Goal: Transaction & Acquisition: Purchase product/service

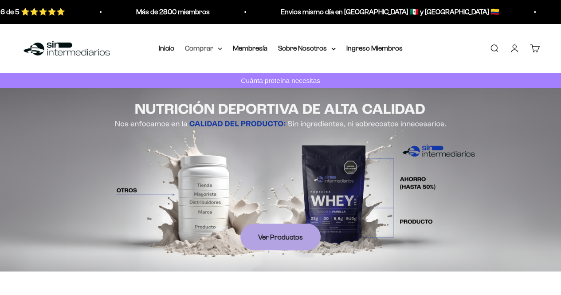
click at [216, 48] on summary "Comprar" at bounding box center [203, 49] width 37 height 12
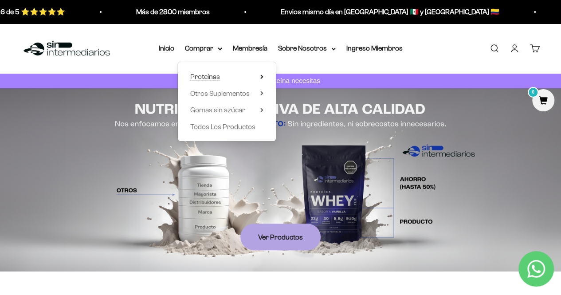
click at [226, 75] on summary "Proteínas" at bounding box center [226, 77] width 73 height 12
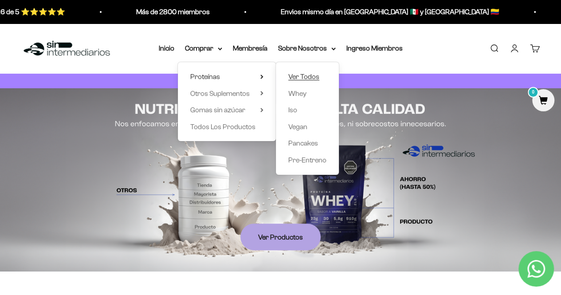
click at [307, 78] on span "Ver Todos" at bounding box center [303, 77] width 31 height 8
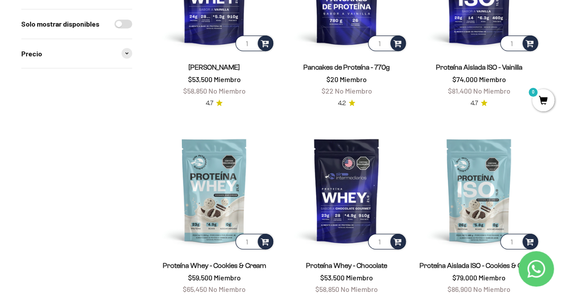
scroll to position [266, 0]
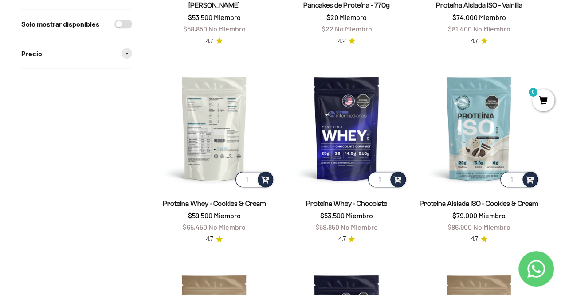
click at [208, 137] on img at bounding box center [214, 128] width 122 height 122
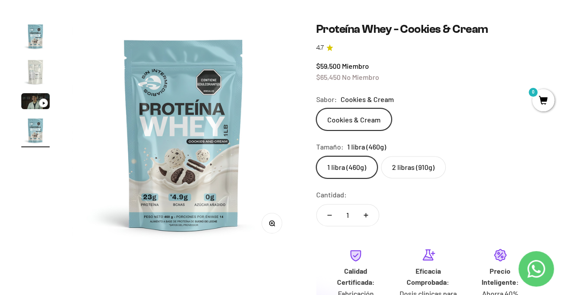
scroll to position [89, 0]
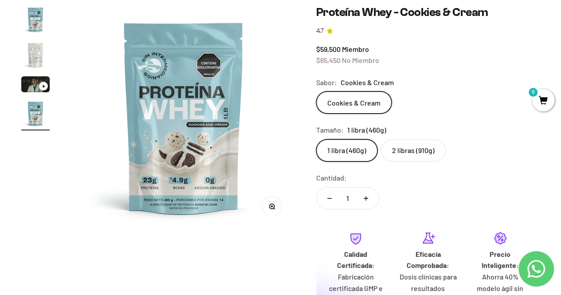
click at [412, 151] on label "2 libras (910g)" at bounding box center [413, 150] width 65 height 22
click at [316, 139] on input "2 libras (910g)" at bounding box center [316, 139] width 0 height 0
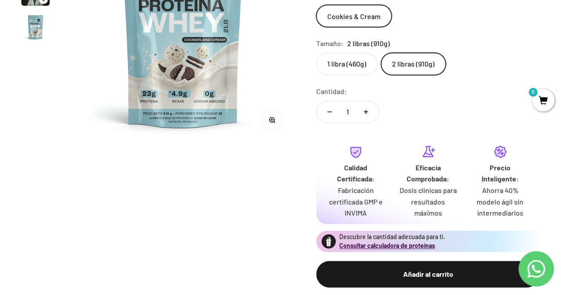
scroll to position [177, 0]
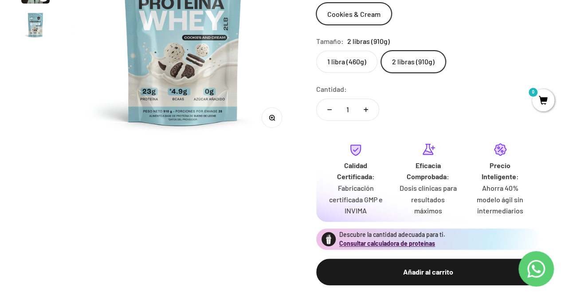
click at [544, 105] on span "0" at bounding box center [543, 100] width 22 height 22
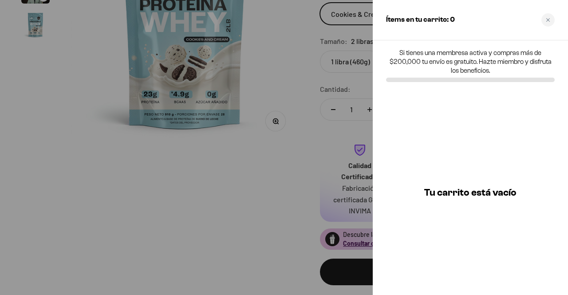
click at [302, 140] on div at bounding box center [284, 147] width 568 height 295
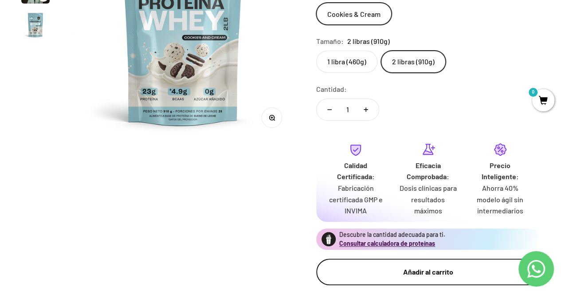
click at [428, 269] on div "Añadir al carrito" at bounding box center [428, 272] width 188 height 12
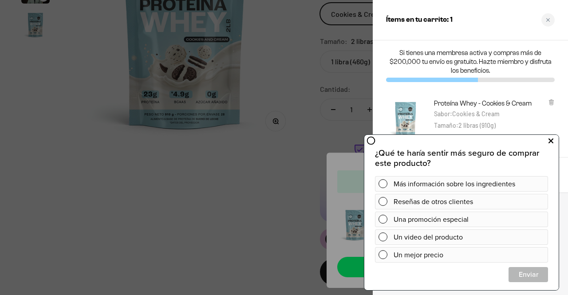
click at [549, 141] on icon at bounding box center [550, 141] width 5 height 12
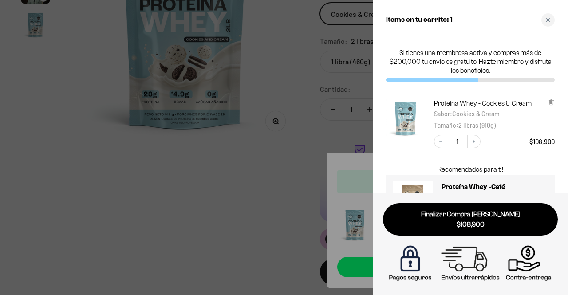
click at [295, 138] on div at bounding box center [284, 147] width 568 height 295
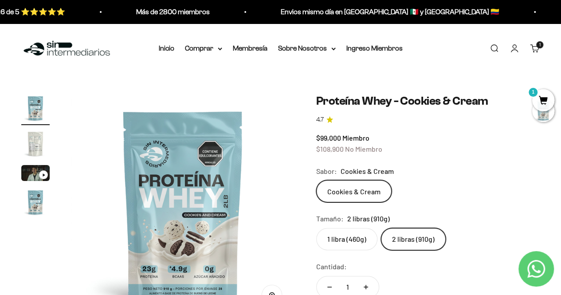
scroll to position [0, 0]
click at [222, 48] on icon at bounding box center [220, 48] width 4 height 3
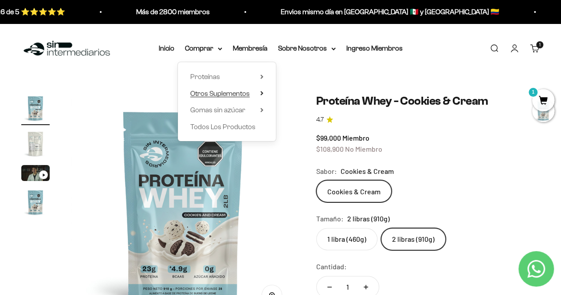
click at [243, 92] on span "Otros Suplementos" at bounding box center [219, 93] width 59 height 8
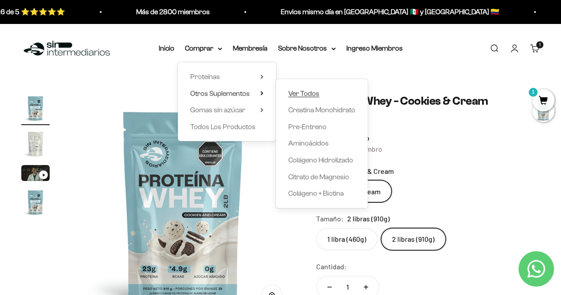
click at [332, 92] on link "Ver Todos" at bounding box center [321, 93] width 67 height 12
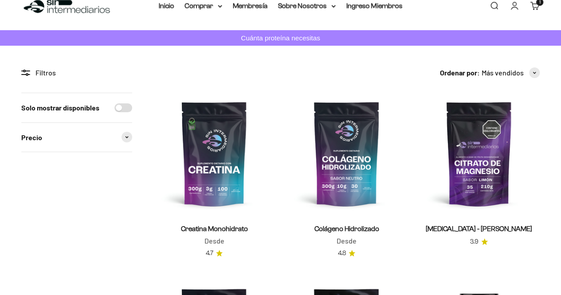
scroll to position [44, 0]
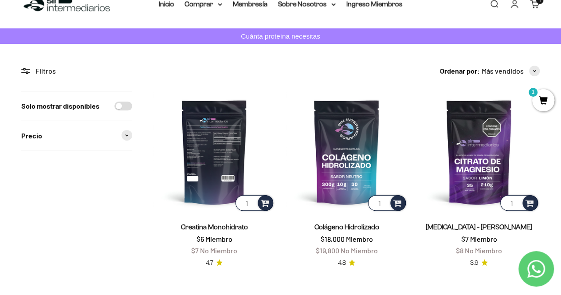
click at [231, 150] on img at bounding box center [214, 152] width 122 height 122
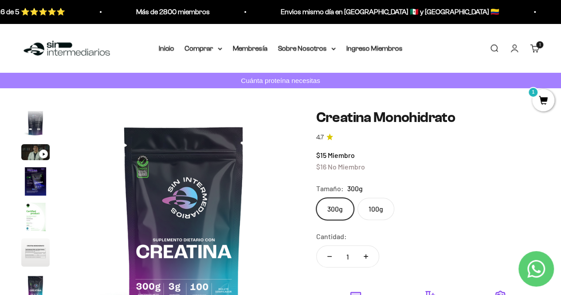
scroll to position [89, 0]
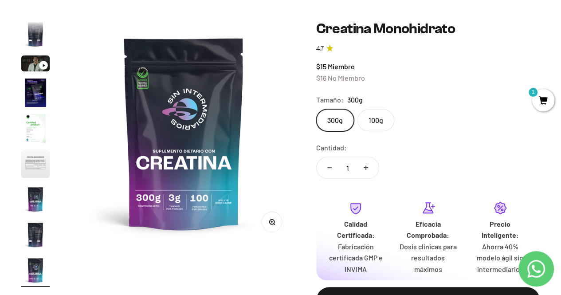
click at [376, 121] on label "100g" at bounding box center [375, 120] width 37 height 22
click at [316, 109] on input "100g" at bounding box center [316, 109] width 0 height 0
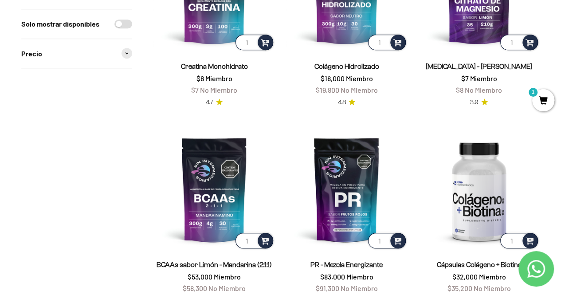
scroll to position [222, 0]
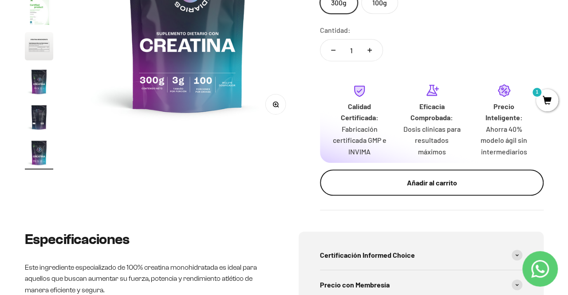
scroll to position [222, 0]
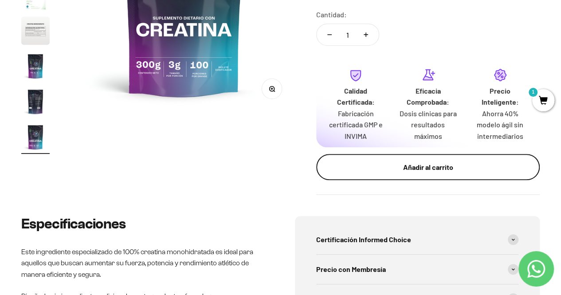
click at [426, 174] on button "Añadir al carrito" at bounding box center [427, 167] width 223 height 27
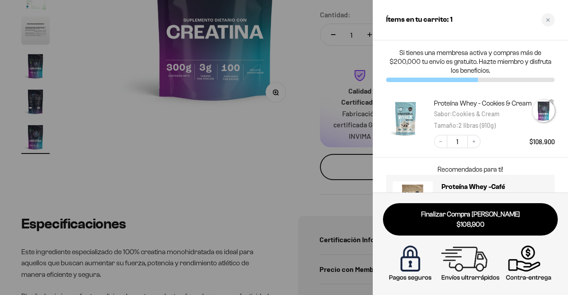
scroll to position [0, 1862]
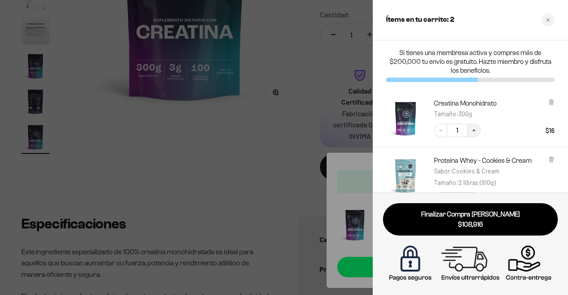
click at [475, 132] on icon "Increase quantity" at bounding box center [473, 130] width 5 height 5
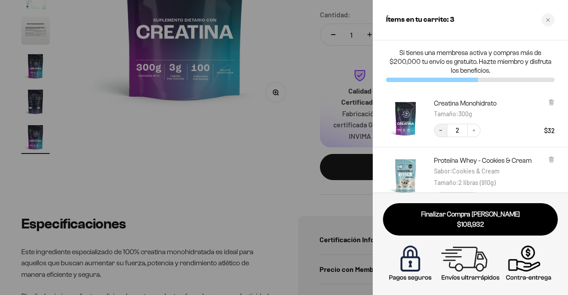
click at [441, 130] on icon "Decrease quantity" at bounding box center [440, 130] width 5 height 5
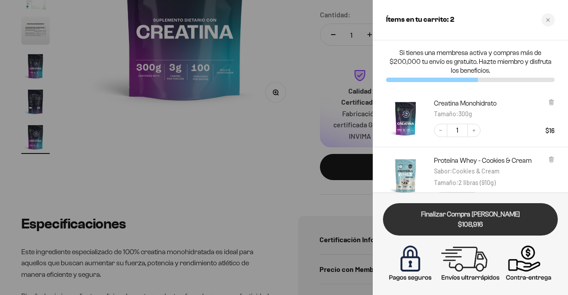
click at [489, 224] on span "$108,916" at bounding box center [470, 225] width 162 height 10
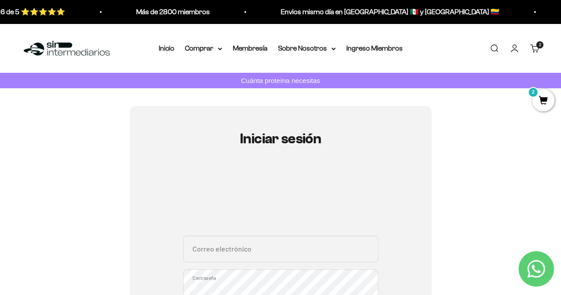
click at [510, 52] on link "Iniciar sesión" at bounding box center [515, 48] width 10 height 10
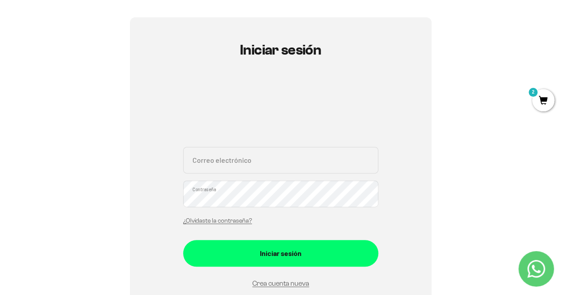
scroll to position [177, 0]
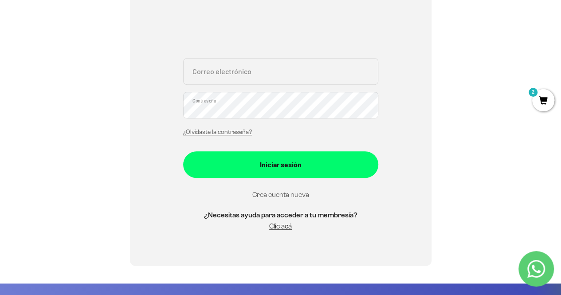
click at [287, 194] on link "Crea cuenta nueva" at bounding box center [280, 195] width 57 height 8
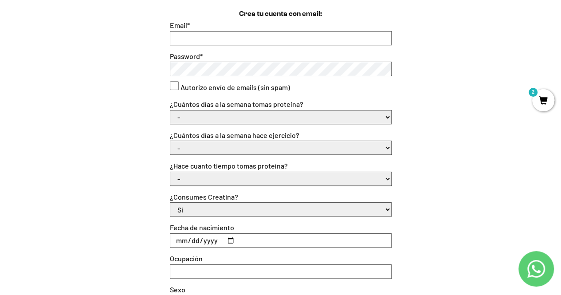
scroll to position [133, 0]
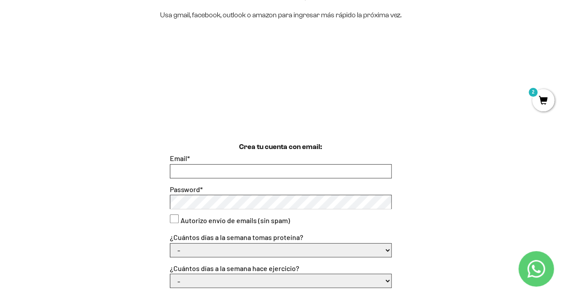
click at [199, 172] on input "Email *" at bounding box center [280, 171] width 221 height 13
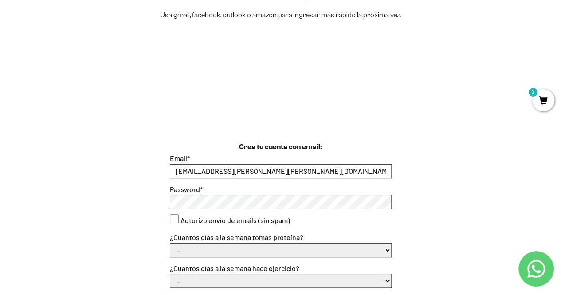
type input "[EMAIL_ADDRESS][PERSON_NAME][PERSON_NAME][DOMAIN_NAME]"
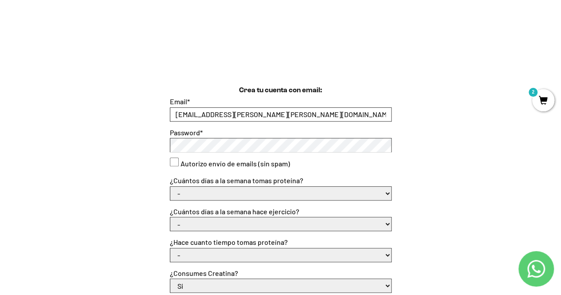
scroll to position [222, 0]
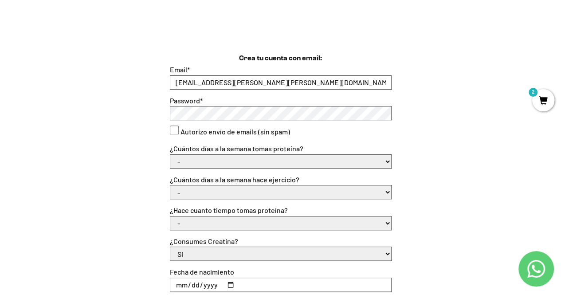
click at [188, 160] on select "- 1 o 2 3 a 5 6 o 7" at bounding box center [280, 161] width 221 height 13
select select "3 a 5"
click at [170, 155] on select "- 1 o 2 3 a 5 6 o 7" at bounding box center [280, 161] width 221 height 13
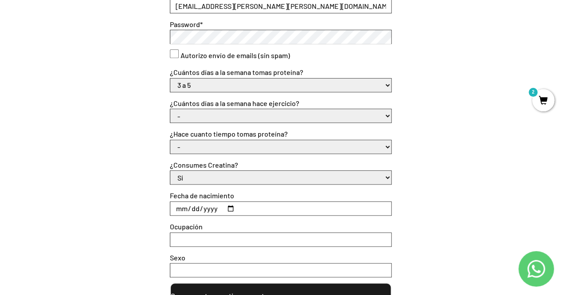
scroll to position [310, 0]
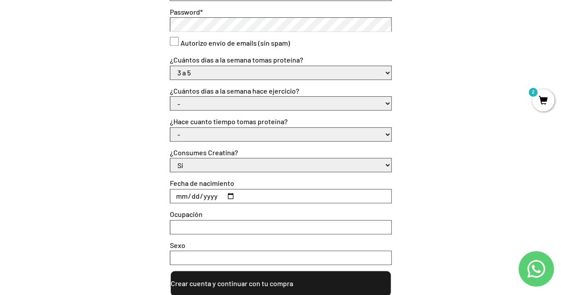
click at [200, 104] on select "- No hago 1 a 2 días 3 a 5 días 6 o 7 días" at bounding box center [280, 103] width 221 height 13
select select "3 a 5 días"
click at [170, 97] on select "- No hago 1 a 2 días 3 a 5 días 6 o 7 días" at bounding box center [280, 103] width 221 height 13
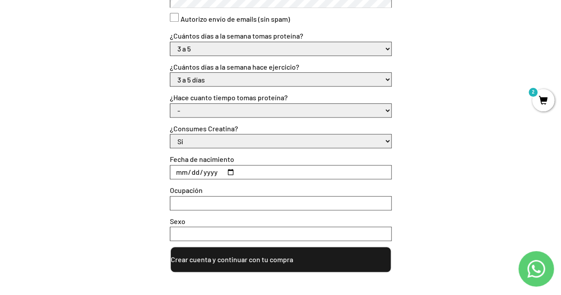
scroll to position [355, 0]
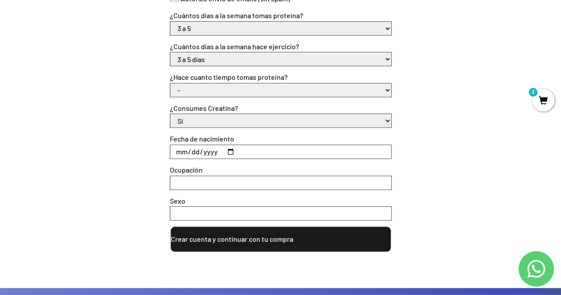
click at [189, 92] on select "- Apenas estoy empezando Menos de 6 meses Más de 6 meses Hace más de un año" at bounding box center [280, 89] width 221 height 13
select select "Apenas estoy empezando"
click at [170, 83] on select "- Apenas estoy empezando Menos de 6 meses Más de 6 meses Hace más de un año" at bounding box center [280, 89] width 221 height 13
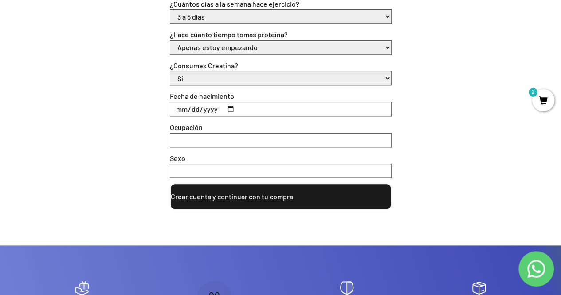
scroll to position [399, 0]
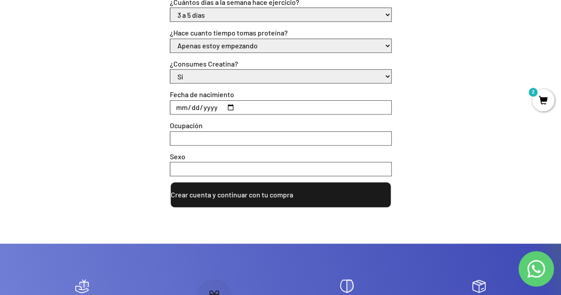
click at [183, 107] on input "Fecha de nacimiento" at bounding box center [280, 107] width 221 height 13
type input "0002-09-18"
type input "1985-09-18"
click at [196, 141] on input "Ocupación" at bounding box center [280, 138] width 221 height 13
type input "ingeniero"
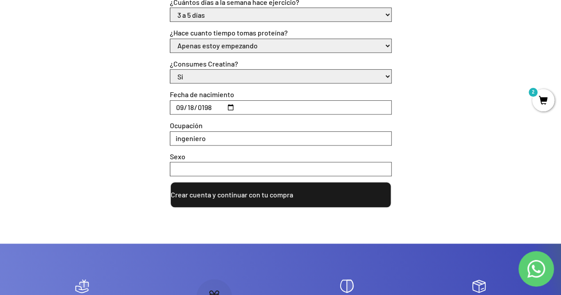
click at [194, 165] on input "Sexo" at bounding box center [280, 168] width 221 height 13
type input "masculino"
click at [284, 200] on button "Crear cuenta y continuar con tu compra" at bounding box center [281, 194] width 222 height 27
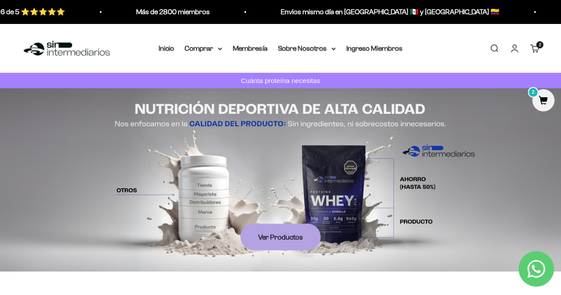
click at [543, 106] on span "2" at bounding box center [543, 100] width 22 height 22
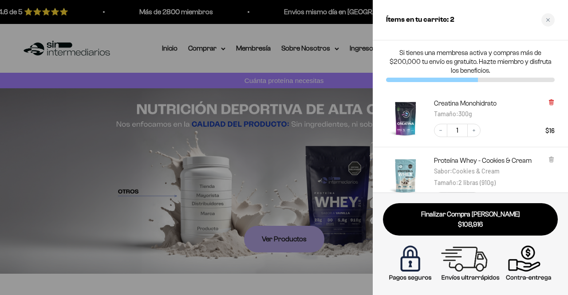
click at [551, 101] on icon at bounding box center [551, 101] width 2 height 4
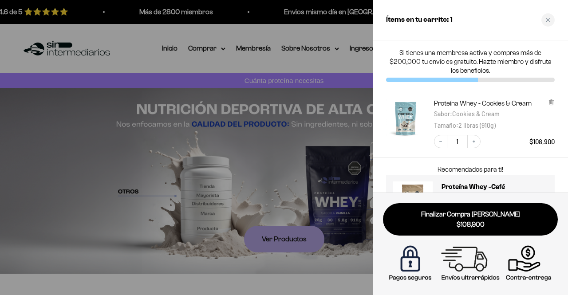
click at [324, 142] on div at bounding box center [284, 147] width 568 height 295
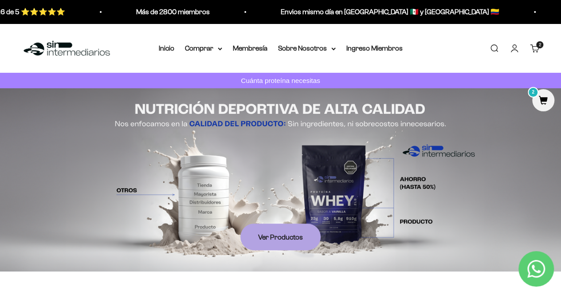
click at [543, 104] on span "2" at bounding box center [543, 100] width 22 height 22
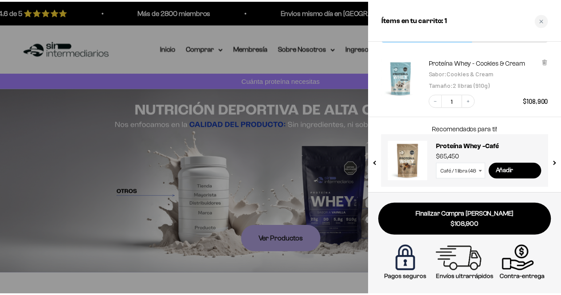
scroll to position [46, 0]
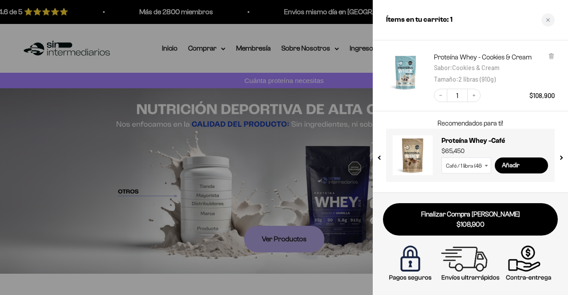
click at [335, 133] on div at bounding box center [284, 147] width 568 height 295
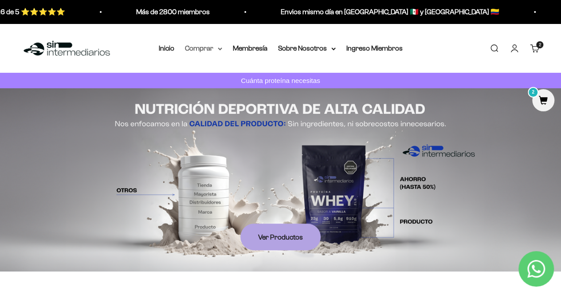
click at [214, 47] on summary "Comprar" at bounding box center [203, 49] width 37 height 12
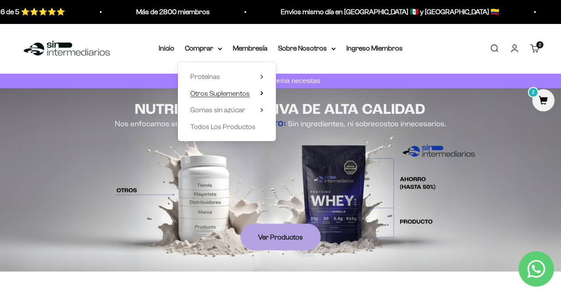
click at [227, 97] on span "Otros Suplementos" at bounding box center [219, 93] width 59 height 12
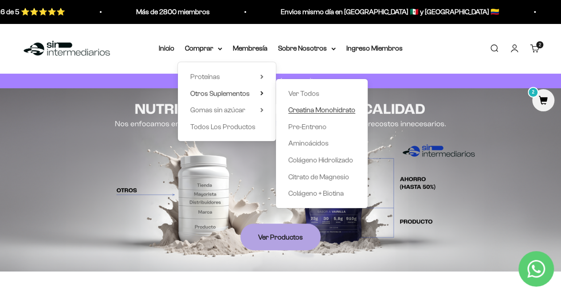
click at [319, 113] on span "Creatina Monohidrato" at bounding box center [321, 110] width 67 height 8
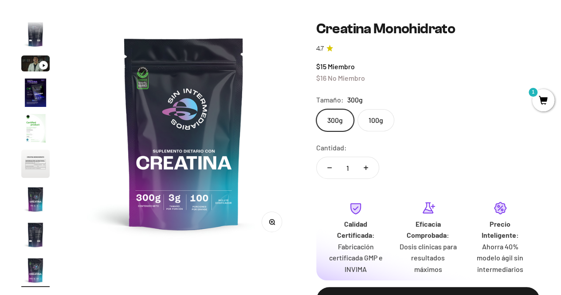
scroll to position [0, 1831]
click at [371, 124] on label "100g" at bounding box center [375, 120] width 37 height 22
click at [316, 109] on input "100g" at bounding box center [316, 109] width 0 height 0
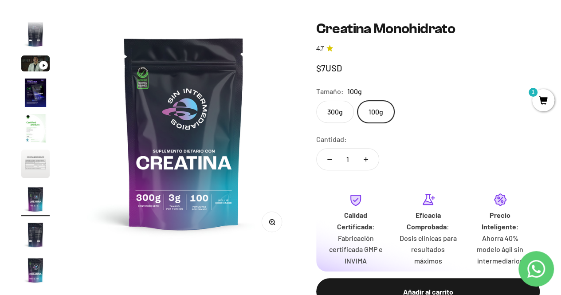
scroll to position [0, 1374]
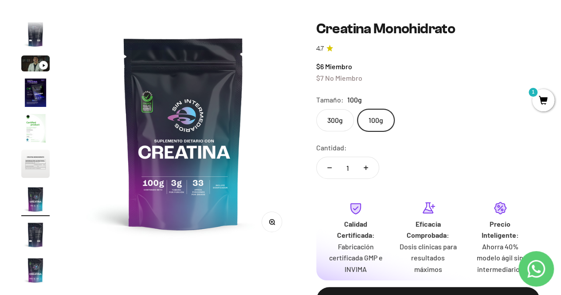
click at [330, 124] on label "300g" at bounding box center [335, 120] width 38 height 22
click at [316, 109] on input "300g" at bounding box center [316, 109] width 0 height 0
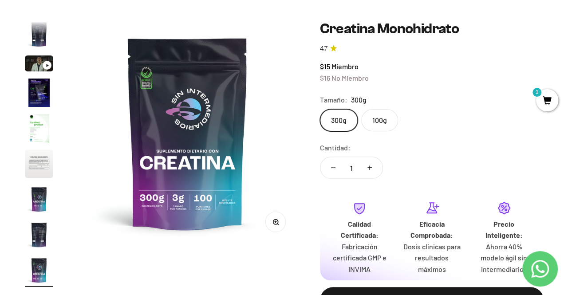
scroll to position [177, 0]
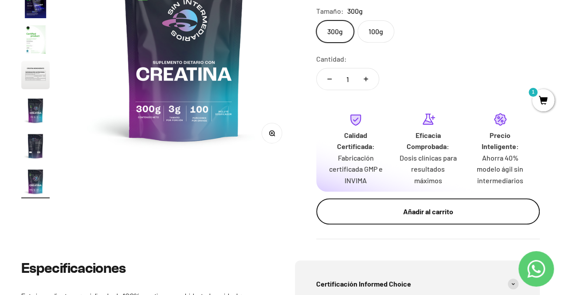
click at [443, 215] on div "Añadir al carrito" at bounding box center [428, 212] width 188 height 12
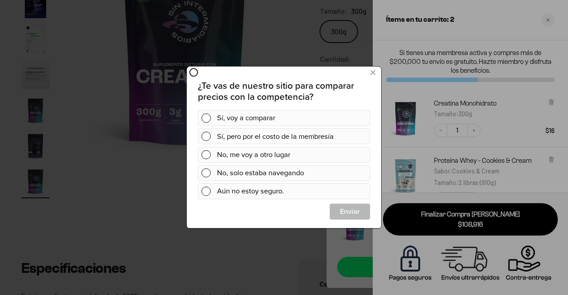
scroll to position [0, 0]
click at [208, 120] on span at bounding box center [205, 118] width 9 height 9
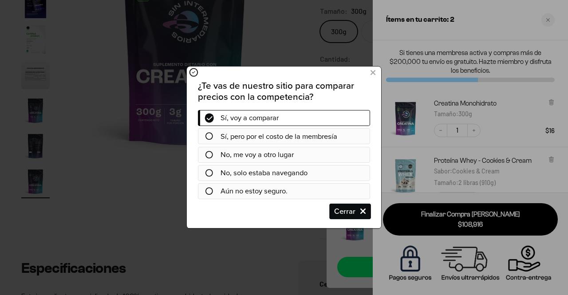
click at [355, 215] on span "Cerrar" at bounding box center [349, 212] width 39 height 16
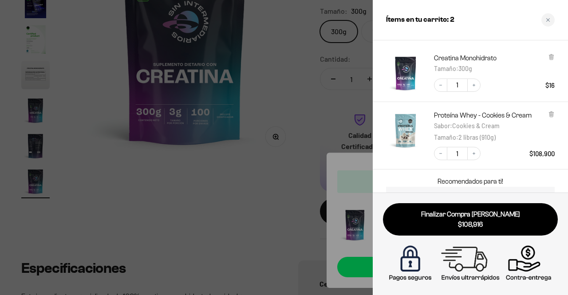
scroll to position [44, 0]
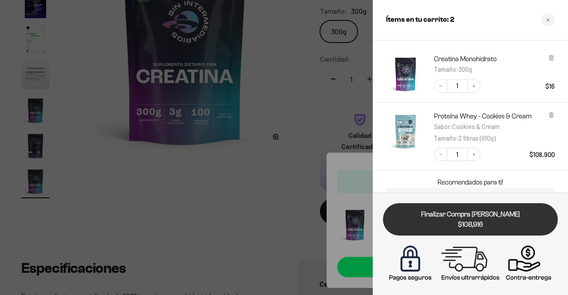
click at [488, 220] on span "$108,916" at bounding box center [470, 225] width 162 height 10
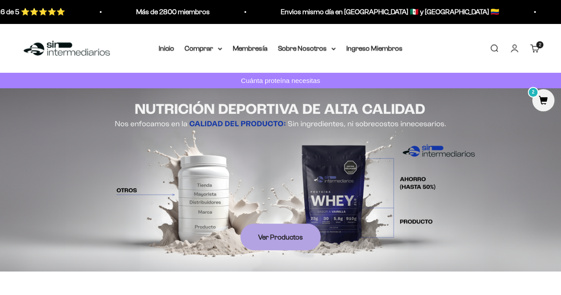
click at [515, 47] on link "Cuenta" at bounding box center [515, 48] width 10 height 10
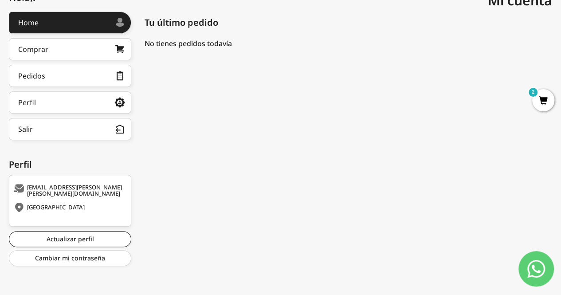
scroll to position [137, 0]
click at [39, 204] on div "[GEOGRAPHIC_DATA]" at bounding box center [69, 207] width 110 height 9
click at [18, 203] on icon at bounding box center [19, 207] width 11 height 9
click at [73, 239] on link "Actualizar perfil" at bounding box center [70, 239] width 122 height 16
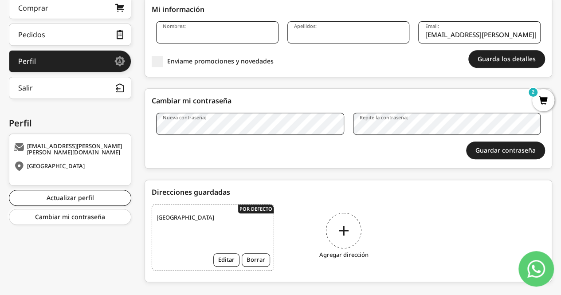
scroll to position [192, 0]
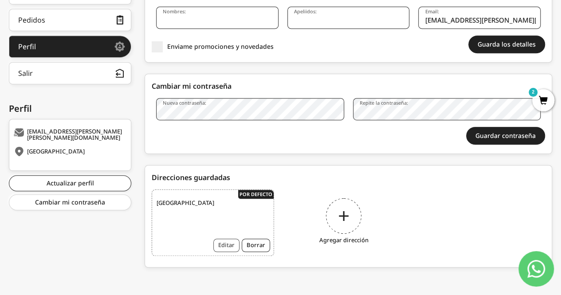
click at [224, 243] on button "Editar" at bounding box center [226, 245] width 26 height 13
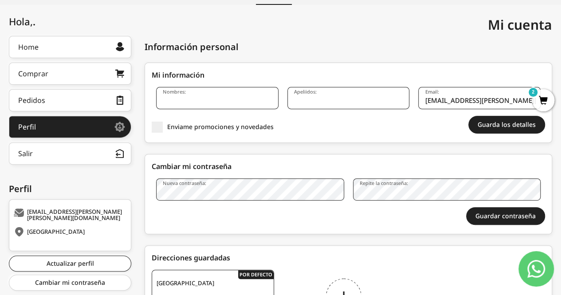
scroll to position [187, 0]
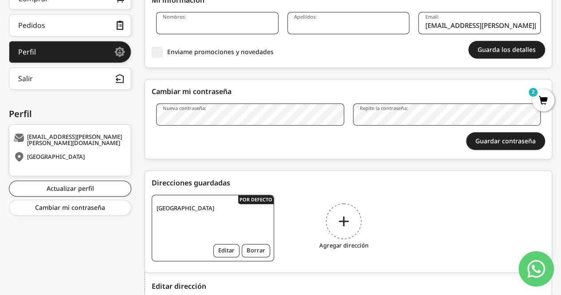
click at [207, 217] on div "Panamá Editar Borrar" at bounding box center [213, 228] width 122 height 67
click at [222, 250] on button "Editar" at bounding box center [226, 250] width 26 height 13
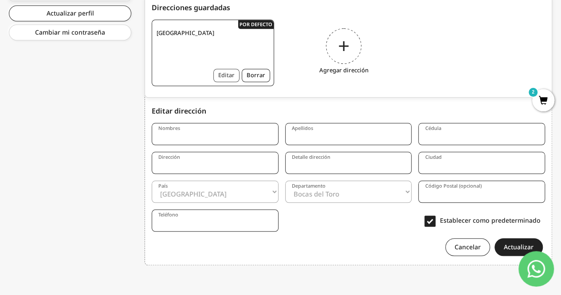
scroll to position [364, 0]
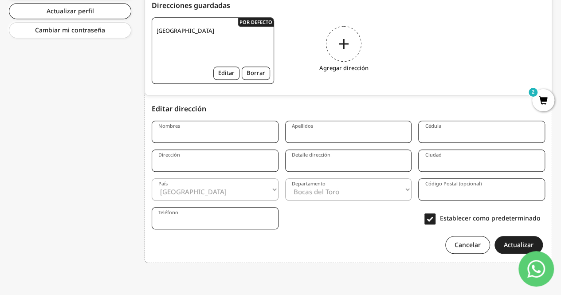
click at [266, 185] on select "[GEOGRAPHIC_DATA] --- [GEOGRAPHIC_DATA] [GEOGRAPHIC_DATA] [GEOGRAPHIC_DATA] [GE…" at bounding box center [215, 189] width 127 height 22
select select "[GEOGRAPHIC_DATA]"
click at [152, 178] on select "[GEOGRAPHIC_DATA] --- [GEOGRAPHIC_DATA] [GEOGRAPHIC_DATA] [GEOGRAPHIC_DATA] [GE…" at bounding box center [215, 189] width 127 height 22
click at [206, 134] on input "Nombres" at bounding box center [215, 132] width 127 height 22
type input "[PERSON_NAME]"
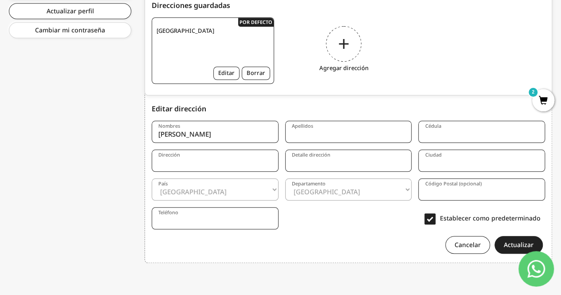
click at [307, 136] on input "Apellidos" at bounding box center [348, 132] width 127 height 22
type input "[PERSON_NAME]"
click at [196, 137] on input "jose" at bounding box center [215, 132] width 127 height 22
type input "[PERSON_NAME]"
click at [434, 137] on input "Cédula" at bounding box center [481, 132] width 127 height 22
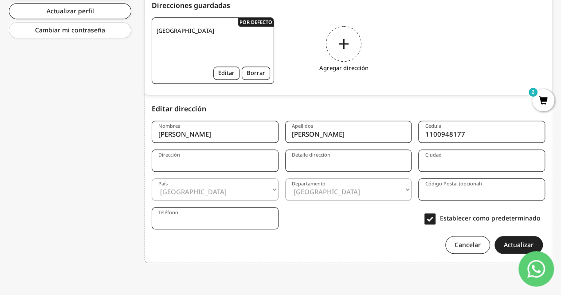
type input "1100948177"
click at [196, 165] on input "Dirección" at bounding box center [215, 160] width 127 height 22
type input "calle 44 # 28c-44"
click at [356, 161] on input "Detalle dirección" at bounding box center [348, 160] width 127 height 22
click at [443, 162] on input "Ciudad" at bounding box center [481, 160] width 127 height 22
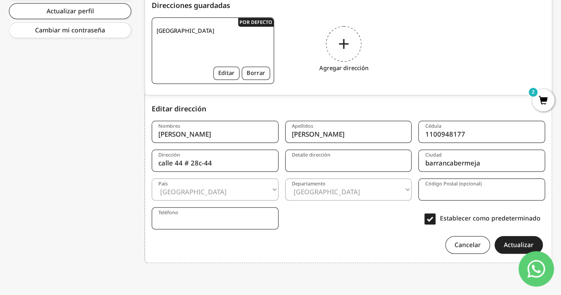
type input "barrancabermeja"
click at [376, 192] on select "Amazonas Antioquia Arauca Atlántico Bogotá Bolívar Boyacá Caldas Caquetá Casana…" at bounding box center [348, 189] width 127 height 22
select select "Santander"
click at [285, 178] on select "Amazonas Antioquia Arauca Atlántico Bogotá Bolívar Boyacá Caldas Caquetá Casana…" at bounding box center [348, 189] width 127 height 22
click at [302, 163] on input "Detalle dirección" at bounding box center [348, 160] width 127 height 22
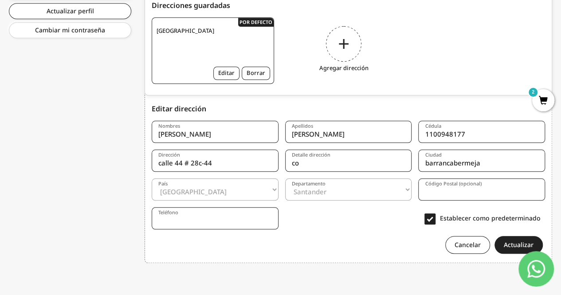
type input "c"
type input "edificio palmira plaza, apartamento 301"
click at [208, 219] on input "Teléfono" at bounding box center [215, 218] width 127 height 22
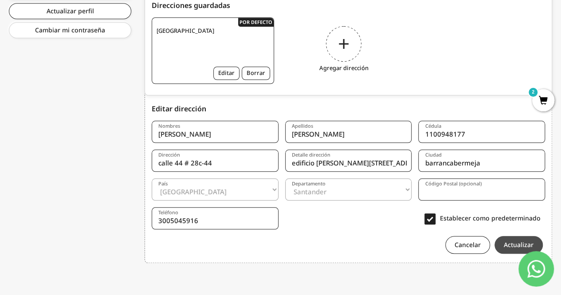
type input "3005045916"
click at [520, 243] on button "Actualizar" at bounding box center [518, 245] width 48 height 18
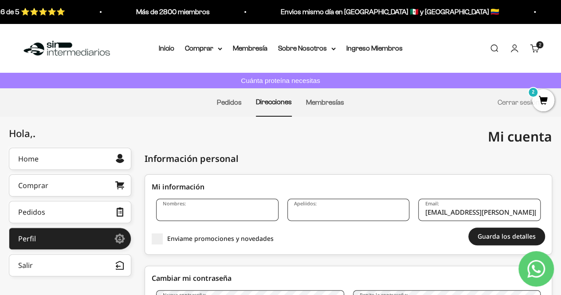
click at [537, 47] on cart-count "2 artículos 2" at bounding box center [539, 44] width 7 height 7
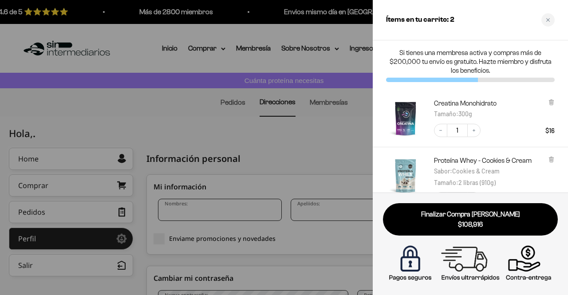
click at [349, 142] on div at bounding box center [284, 147] width 568 height 295
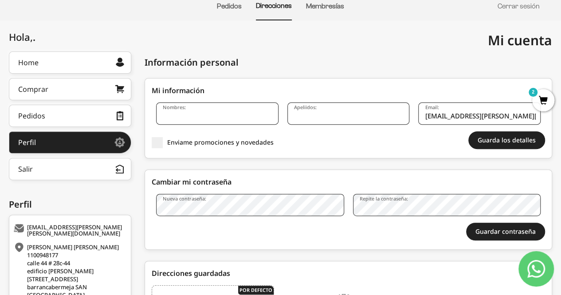
scroll to position [114, 0]
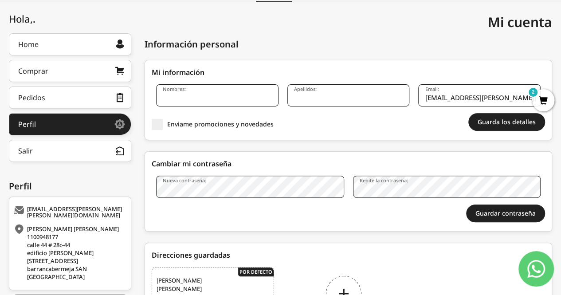
click at [246, 100] on input "Nombres:" at bounding box center [217, 95] width 122 height 22
type input "jose luis gonzalez"
click at [305, 96] on input "Apeliidos:" at bounding box center [348, 95] width 122 height 22
type input "gonzalez melgarejo"
click at [233, 100] on input "jose luis gonzalez" at bounding box center [217, 95] width 122 height 22
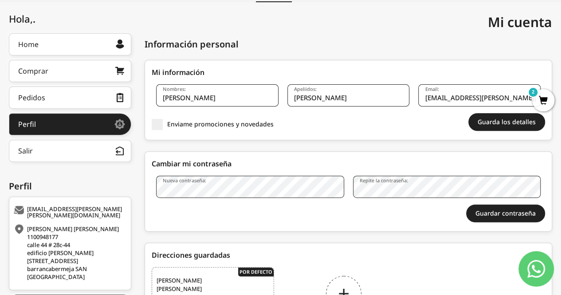
type input "[PERSON_NAME]"
click at [353, 155] on div "Cambiar mi contraseña Nueva contraseña: Repite la contraseña: Guardar contraseñ…" at bounding box center [349, 191] width 408 height 80
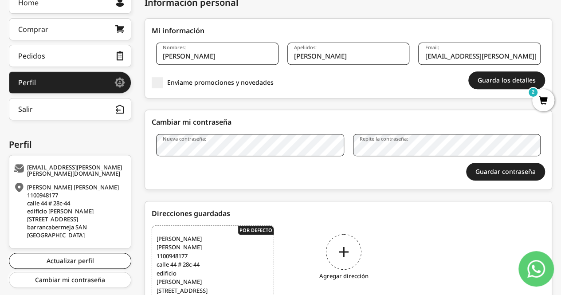
scroll to position [26, 0]
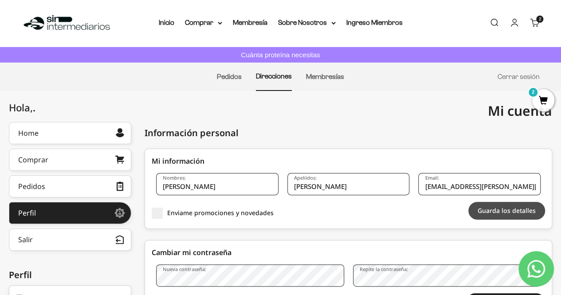
click at [499, 211] on button "Guarda los detalles" at bounding box center [506, 211] width 77 height 18
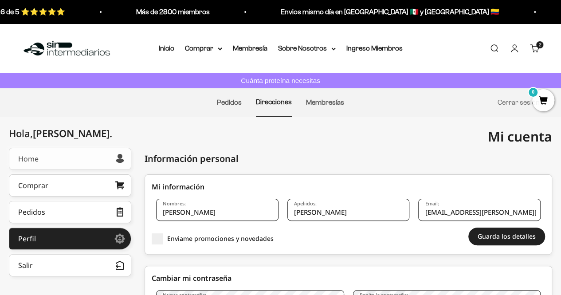
click at [74, 158] on link "Home" at bounding box center [70, 159] width 122 height 22
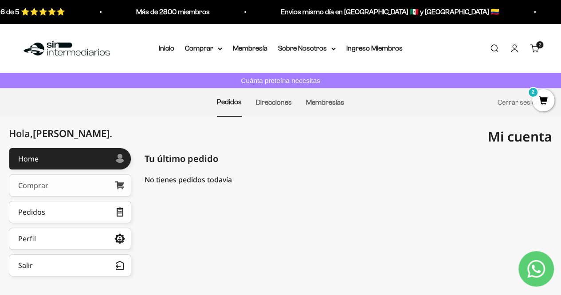
click at [67, 187] on link "Comprar" at bounding box center [70, 185] width 122 height 22
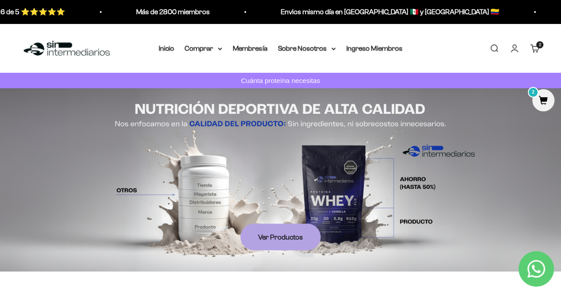
click at [538, 48] on cart-count "2 artículos 2" at bounding box center [539, 44] width 7 height 7
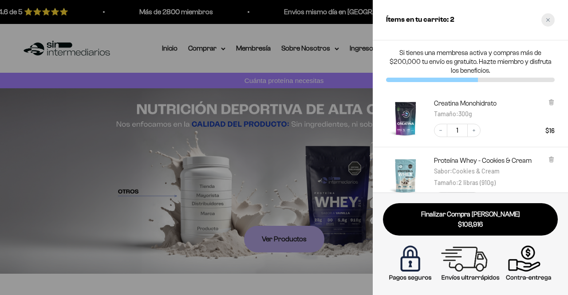
click at [550, 19] on div "Close cart" at bounding box center [547, 19] width 13 height 13
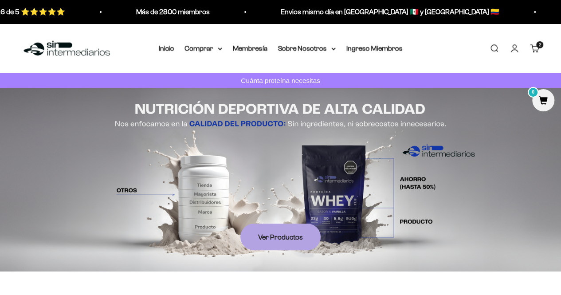
click at [516, 48] on link "Cuenta" at bounding box center [515, 48] width 10 height 10
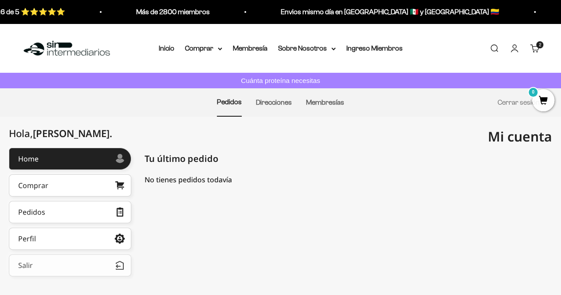
click at [50, 263] on button "Salir" at bounding box center [70, 265] width 122 height 22
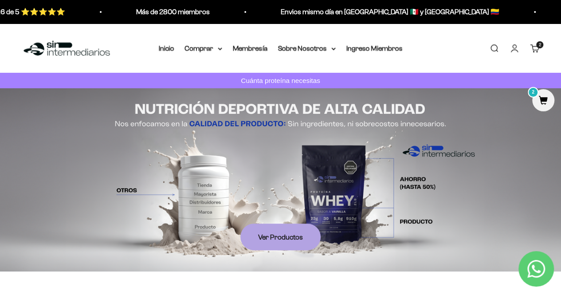
click at [543, 102] on span "2" at bounding box center [543, 100] width 22 height 22
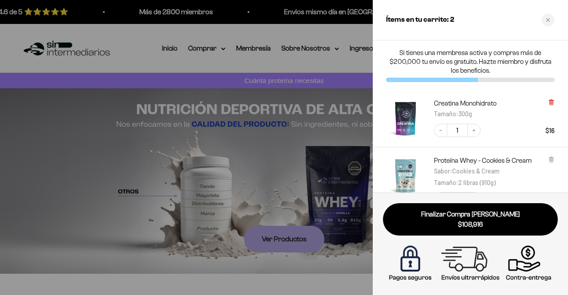
click at [552, 102] on icon at bounding box center [551, 101] width 2 height 4
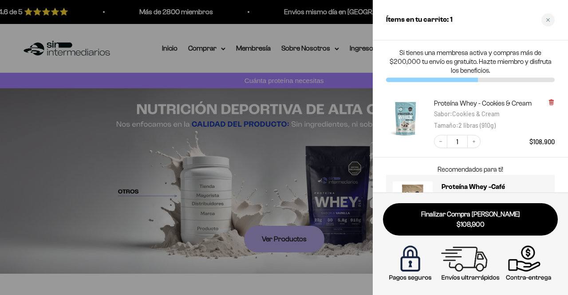
click at [553, 103] on icon at bounding box center [551, 102] width 4 height 4
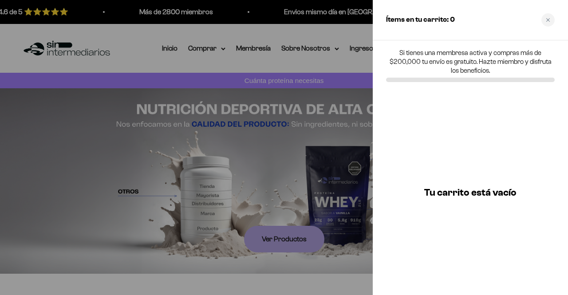
click at [347, 92] on div at bounding box center [284, 147] width 568 height 295
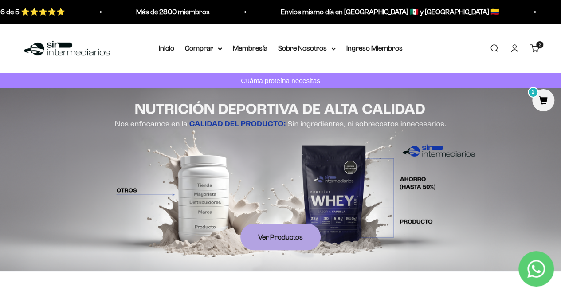
click at [516, 51] on link "Iniciar sesión" at bounding box center [515, 48] width 10 height 10
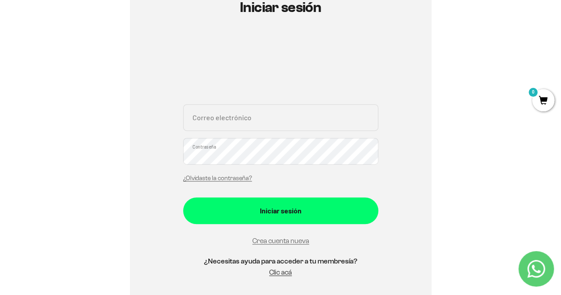
scroll to position [133, 0]
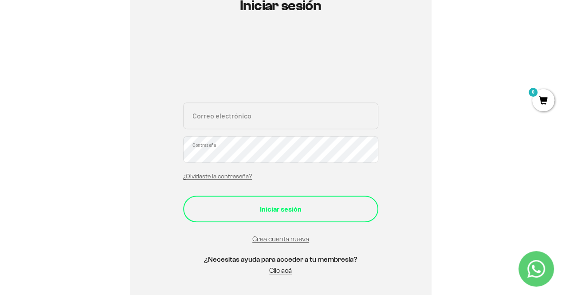
type input "[EMAIL_ADDRESS][PERSON_NAME][PERSON_NAME][DOMAIN_NAME]"
click at [307, 212] on div "Iniciar sesión" at bounding box center [281, 209] width 160 height 12
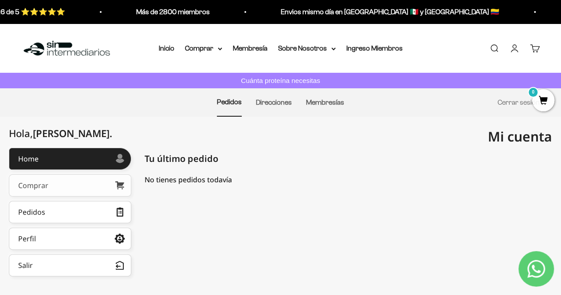
click at [74, 188] on link "Comprar" at bounding box center [70, 185] width 122 height 22
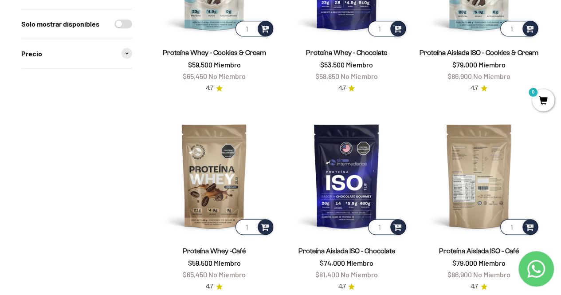
scroll to position [355, 0]
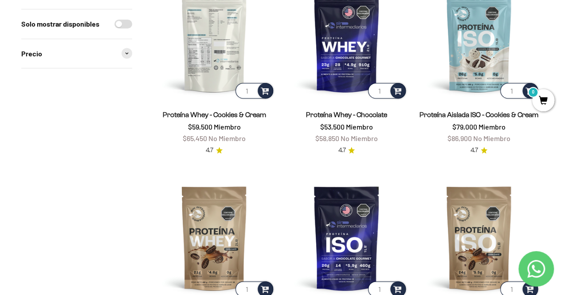
click at [221, 69] on img at bounding box center [214, 40] width 122 height 122
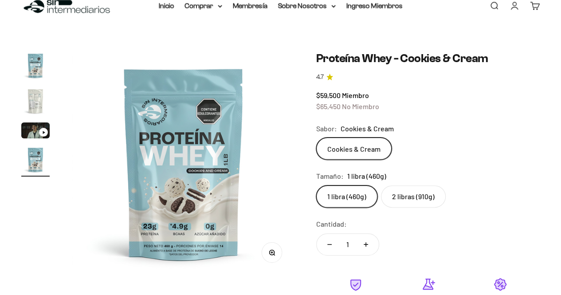
scroll to position [44, 0]
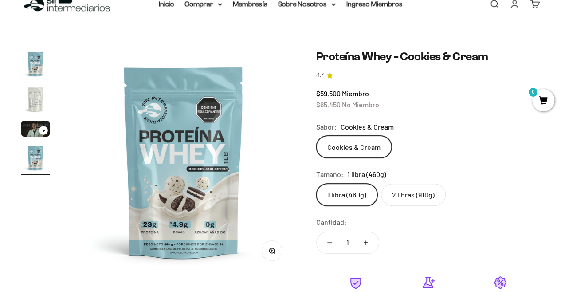
click at [417, 193] on label "2 libras (910g)" at bounding box center [413, 195] width 65 height 22
click at [316, 184] on input "2 libras (910g)" at bounding box center [316, 183] width 0 height 0
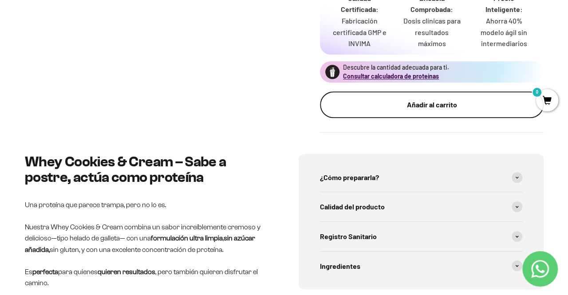
scroll to position [310, 0]
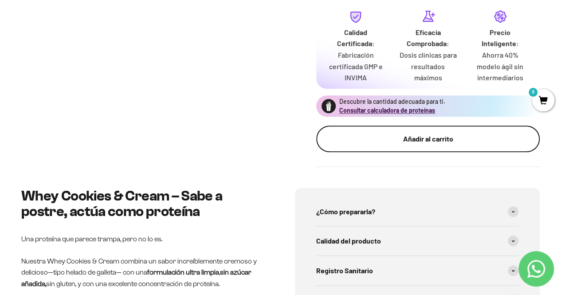
click at [428, 146] on button "Añadir al carrito" at bounding box center [427, 138] width 223 height 27
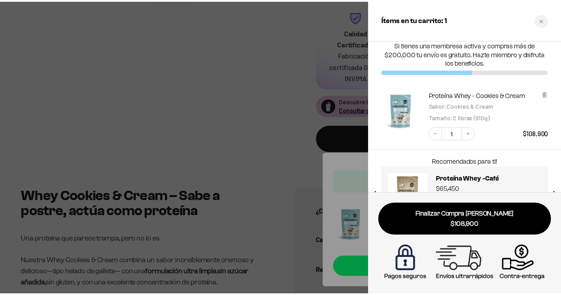
scroll to position [0, 0]
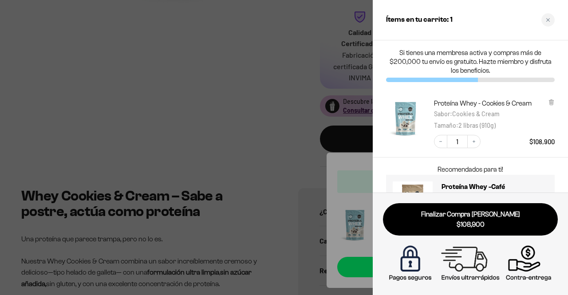
click at [306, 90] on div at bounding box center [284, 147] width 568 height 295
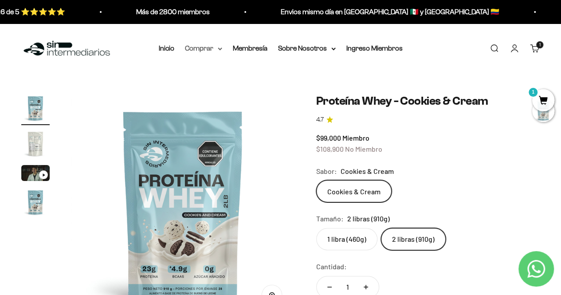
click at [213, 48] on summary "Comprar" at bounding box center [203, 49] width 37 height 12
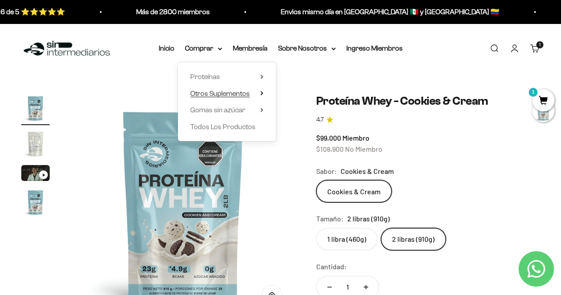
click at [249, 90] on span "Otros Suplementos" at bounding box center [219, 93] width 59 height 8
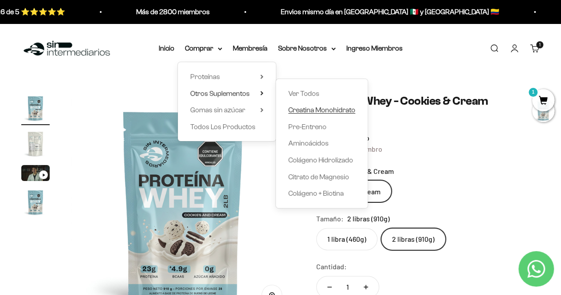
click at [307, 108] on span "Creatina Monohidrato" at bounding box center [321, 110] width 67 height 8
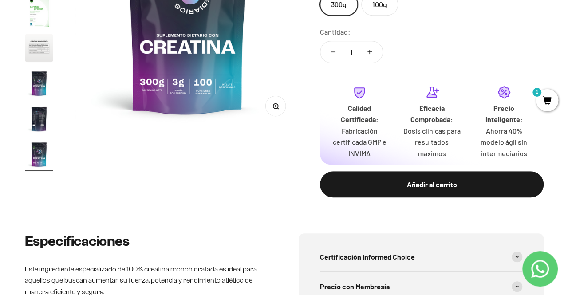
scroll to position [222, 0]
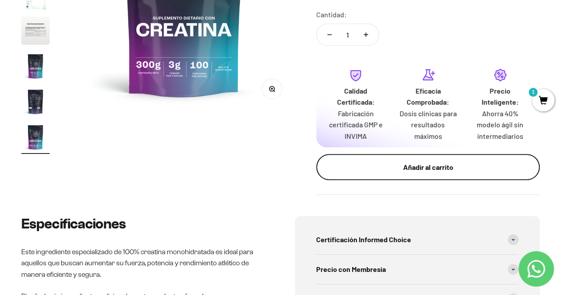
click at [439, 167] on div "Añadir al carrito" at bounding box center [428, 167] width 188 height 12
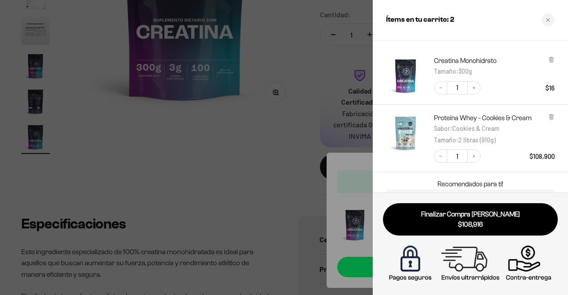
scroll to position [44, 0]
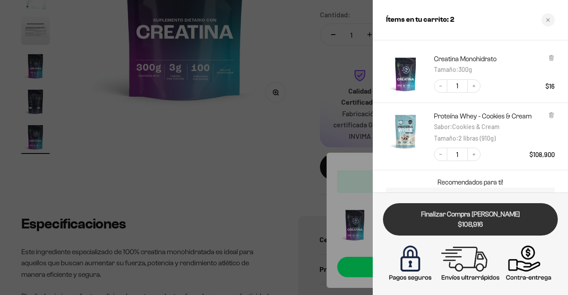
click at [502, 221] on span "$108,916" at bounding box center [470, 225] width 162 height 10
